Goal: Navigation & Orientation: Understand site structure

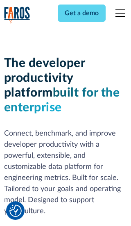
scroll to position [124, 0]
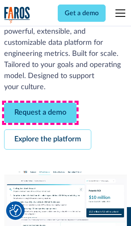
click at [40, 113] on link "Request a demo" at bounding box center [40, 113] width 73 height 20
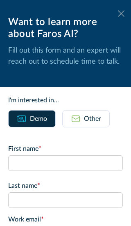
click at [122, 14] on icon at bounding box center [121, 13] width 7 height 6
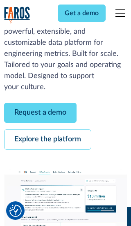
scroll to position [151, 0]
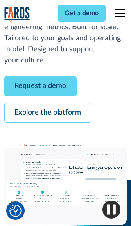
click at [48, 113] on link "Explore the platform" at bounding box center [47, 113] width 87 height 20
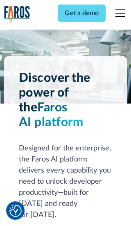
scroll to position [6171, 0]
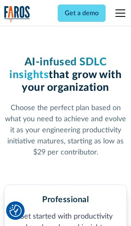
scroll to position [1276, 0]
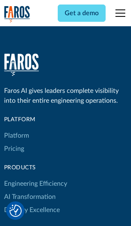
click at [16, 129] on link "Platform" at bounding box center [16, 135] width 25 height 13
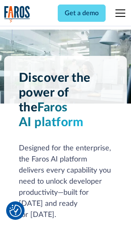
scroll to position [6434, 0]
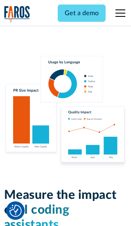
scroll to position [5079, 0]
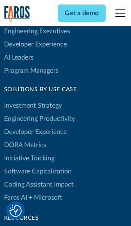
click at [25, 138] on link "DORA Metrics" at bounding box center [25, 144] width 42 height 13
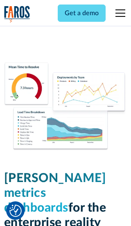
scroll to position [3598, 0]
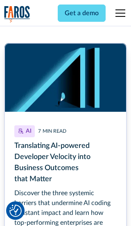
scroll to position [3714, 0]
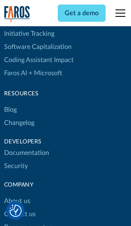
click at [19, 116] on link "Changelog" at bounding box center [19, 122] width 30 height 13
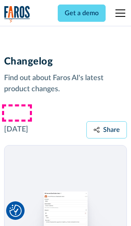
scroll to position [9908, 0]
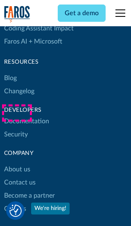
click at [17, 163] on link "About us" at bounding box center [17, 169] width 26 height 13
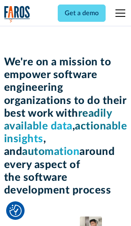
scroll to position [2835, 0]
